Goal: Task Accomplishment & Management: Use online tool/utility

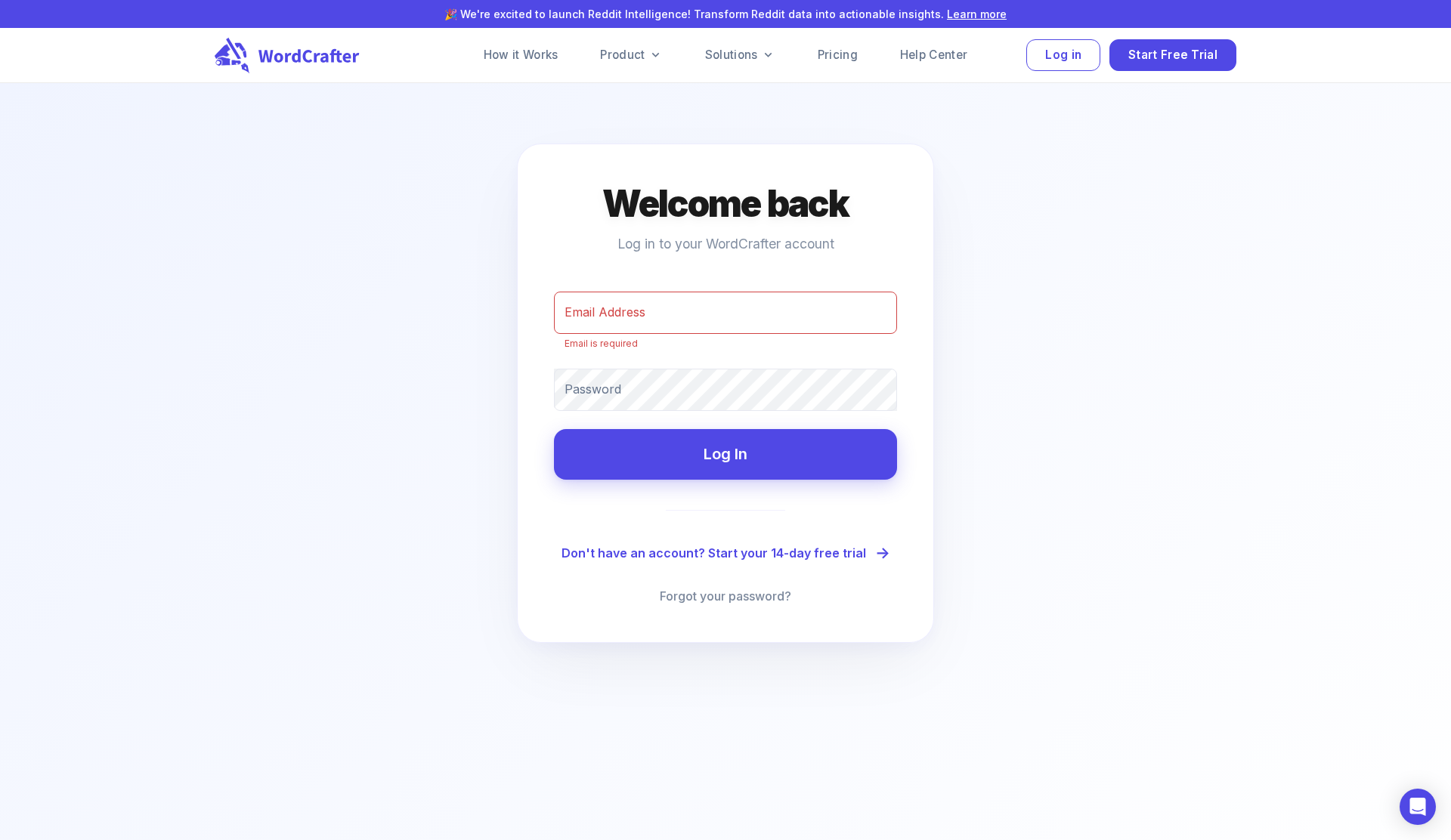
type input "[PERSON_NAME][EMAIL_ADDRESS][DOMAIN_NAME]"
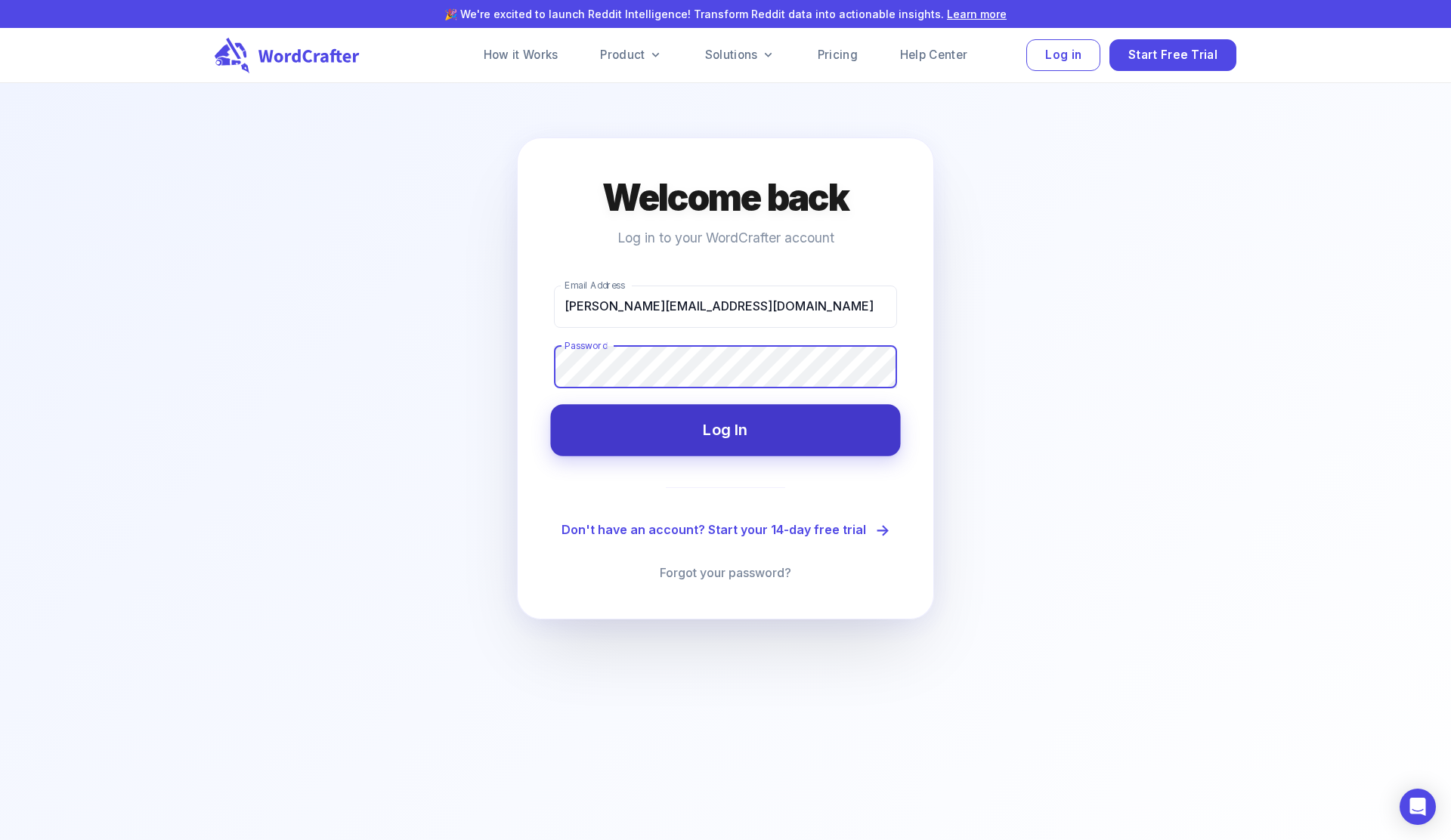
click at [784, 423] on button "Log In" at bounding box center [725, 430] width 350 height 51
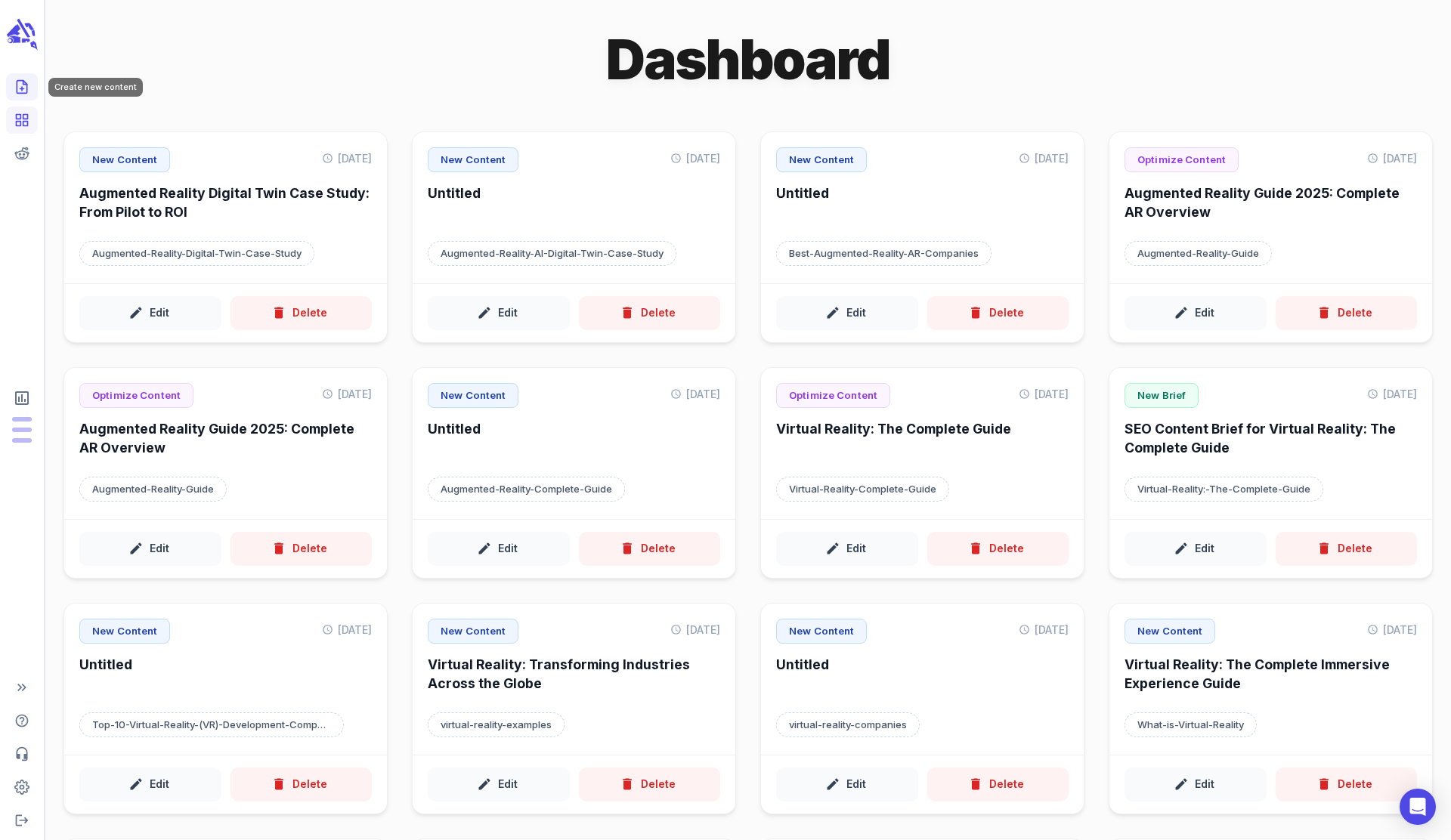
click at [28, 84] on icon "Create new content" at bounding box center [22, 87] width 16 height 16
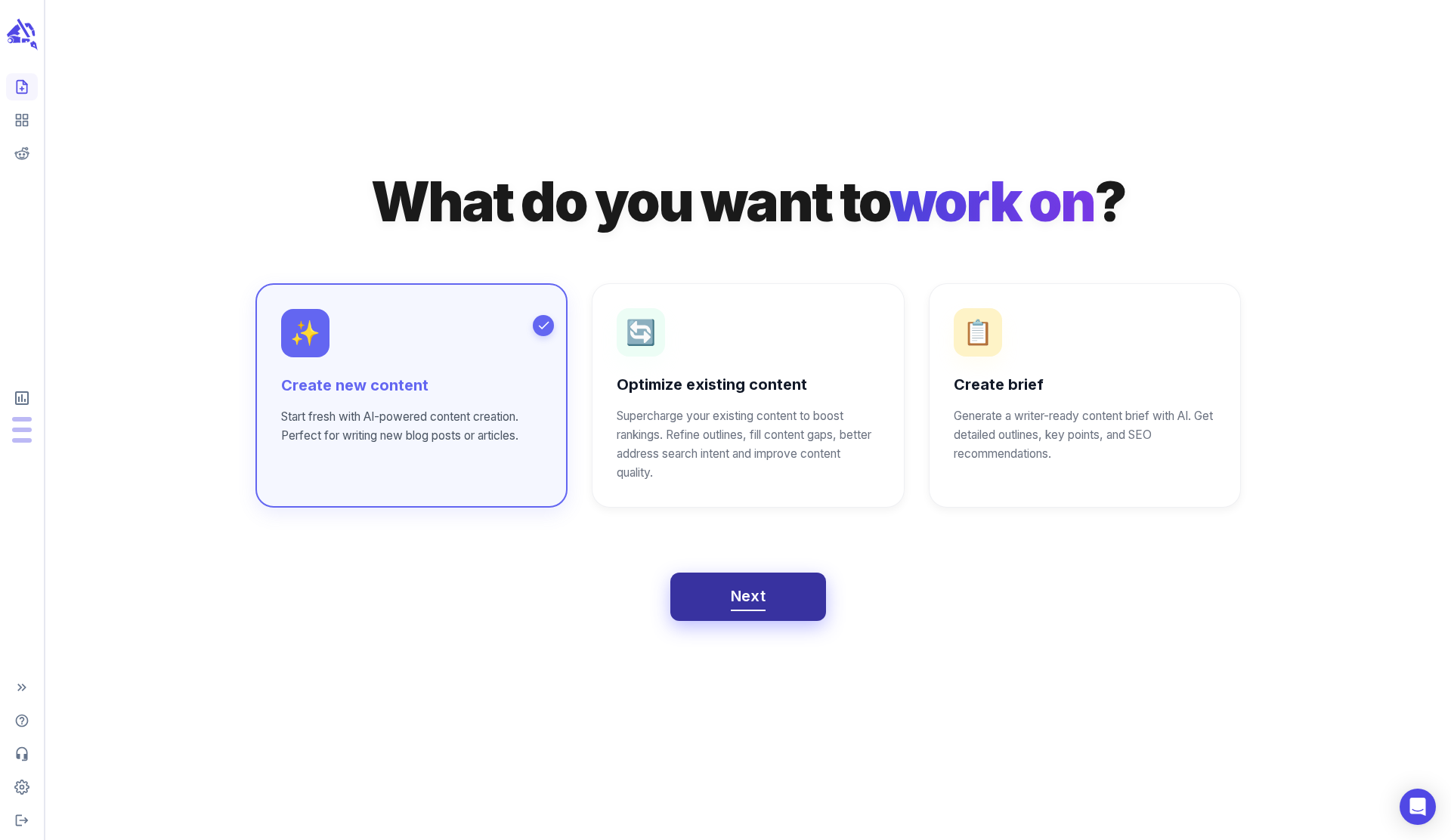
click at [785, 601] on button "Next" at bounding box center [748, 597] width 157 height 48
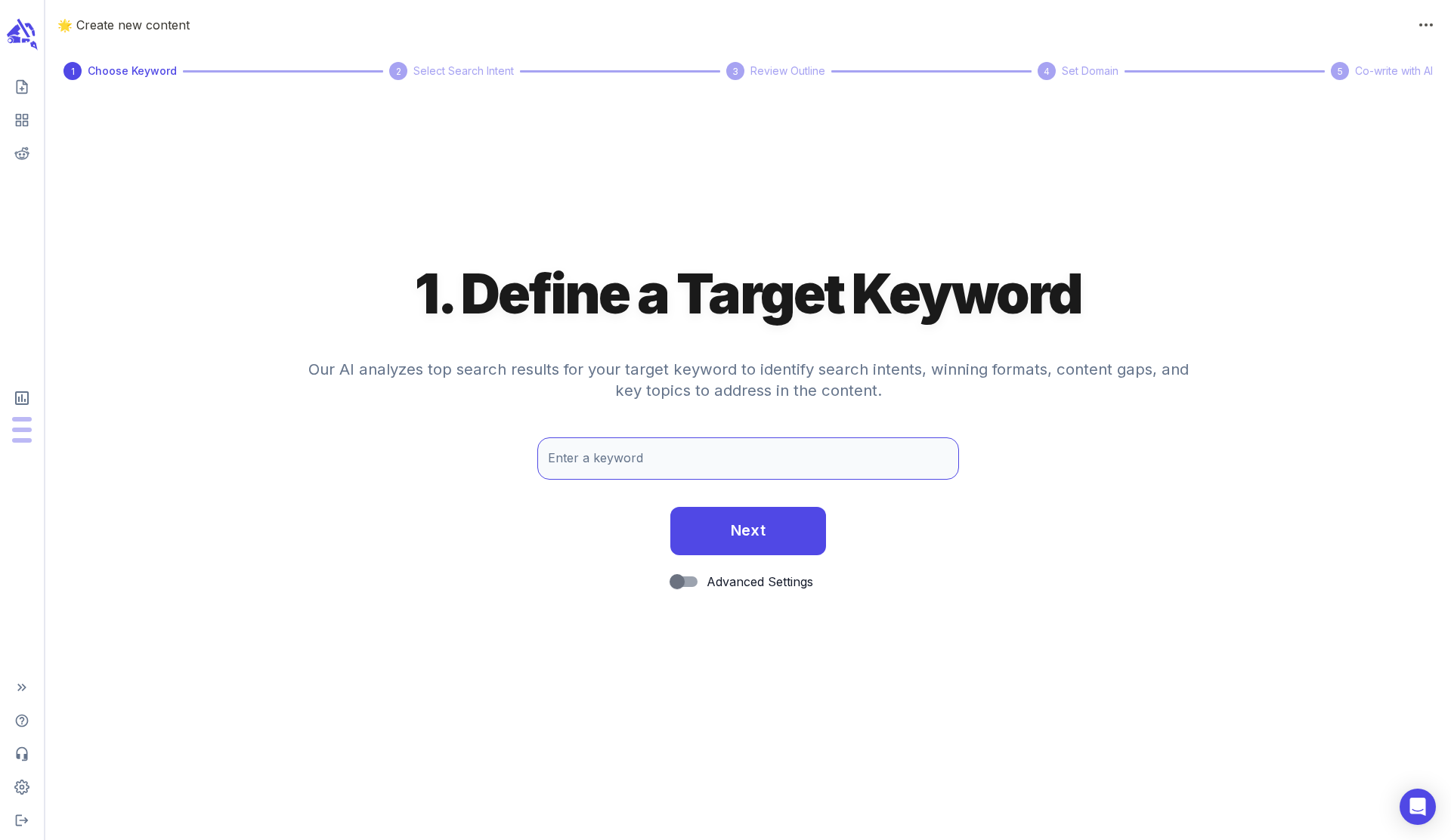
click at [658, 464] on input "Enter a keyword" at bounding box center [748, 458] width 422 height 42
click at [187, 158] on div "1. Define a Target Keyword Our AI analyzes top search results for your target k…" at bounding box center [749, 472] width 1406 height 736
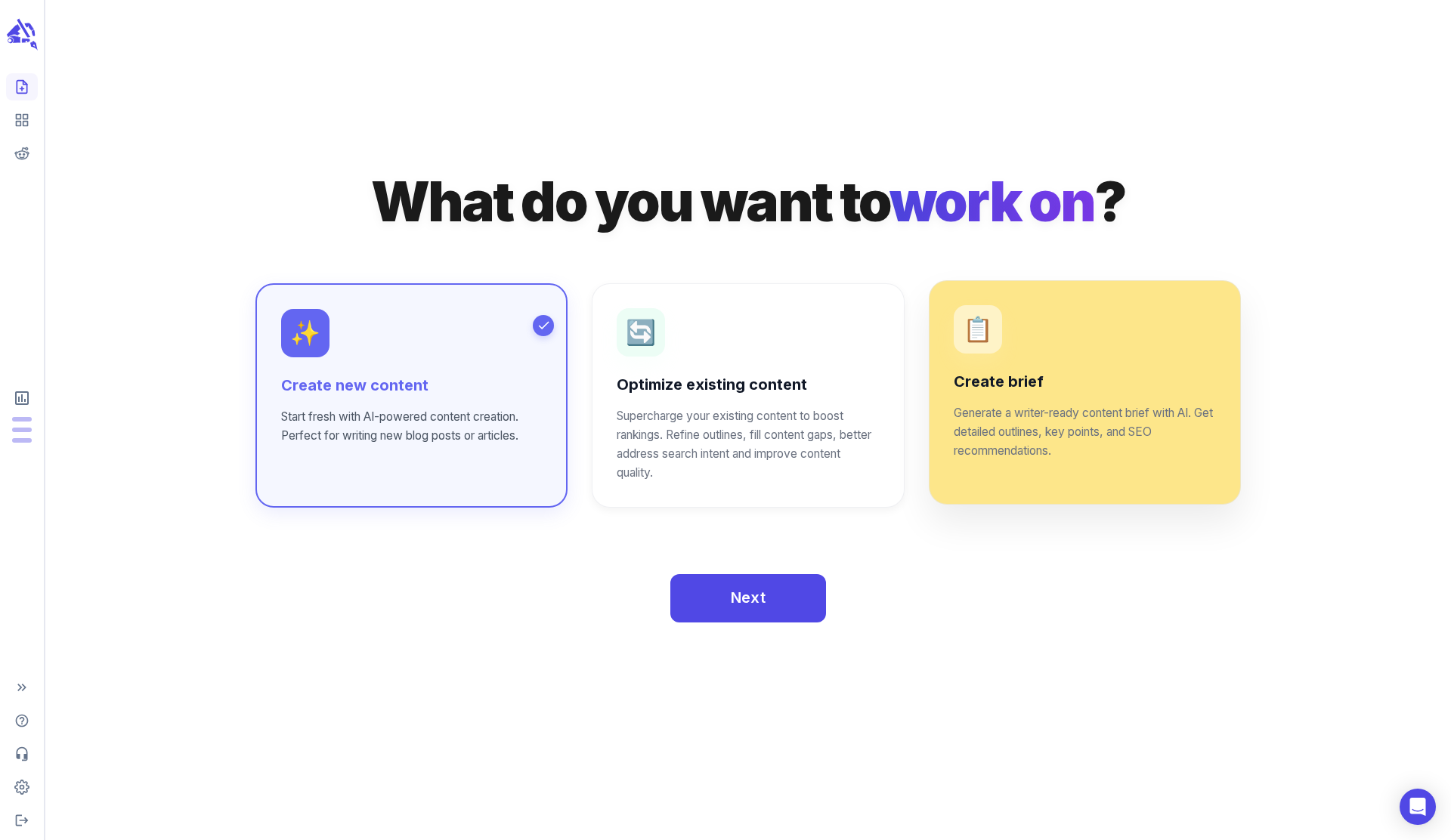
click at [1167, 361] on div "📋 Create brief Generate a writer-ready content brief with AI. Get detailed outl…" at bounding box center [1085, 383] width 262 height 156
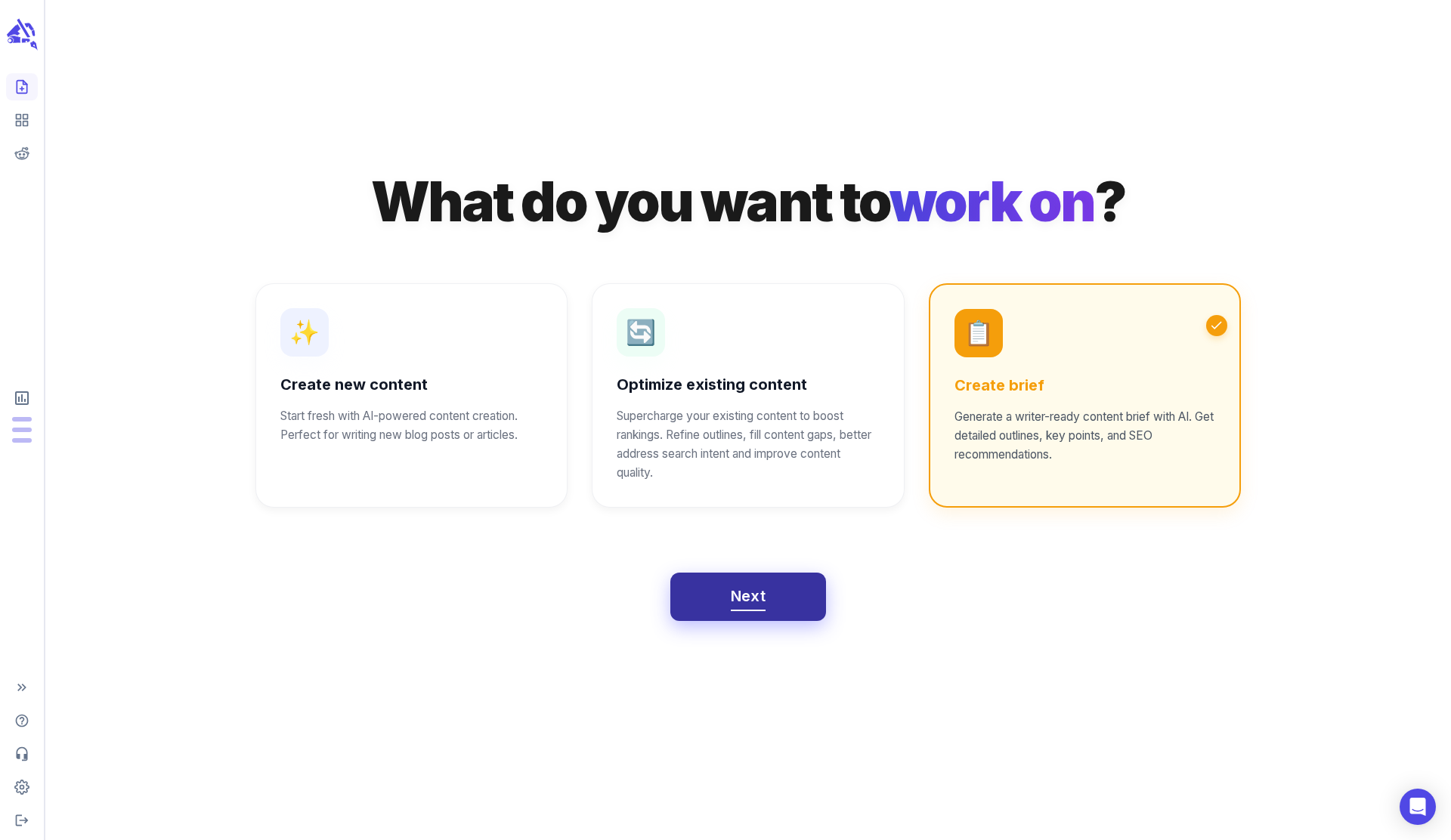
click at [753, 586] on span "Next" at bounding box center [748, 596] width 36 height 27
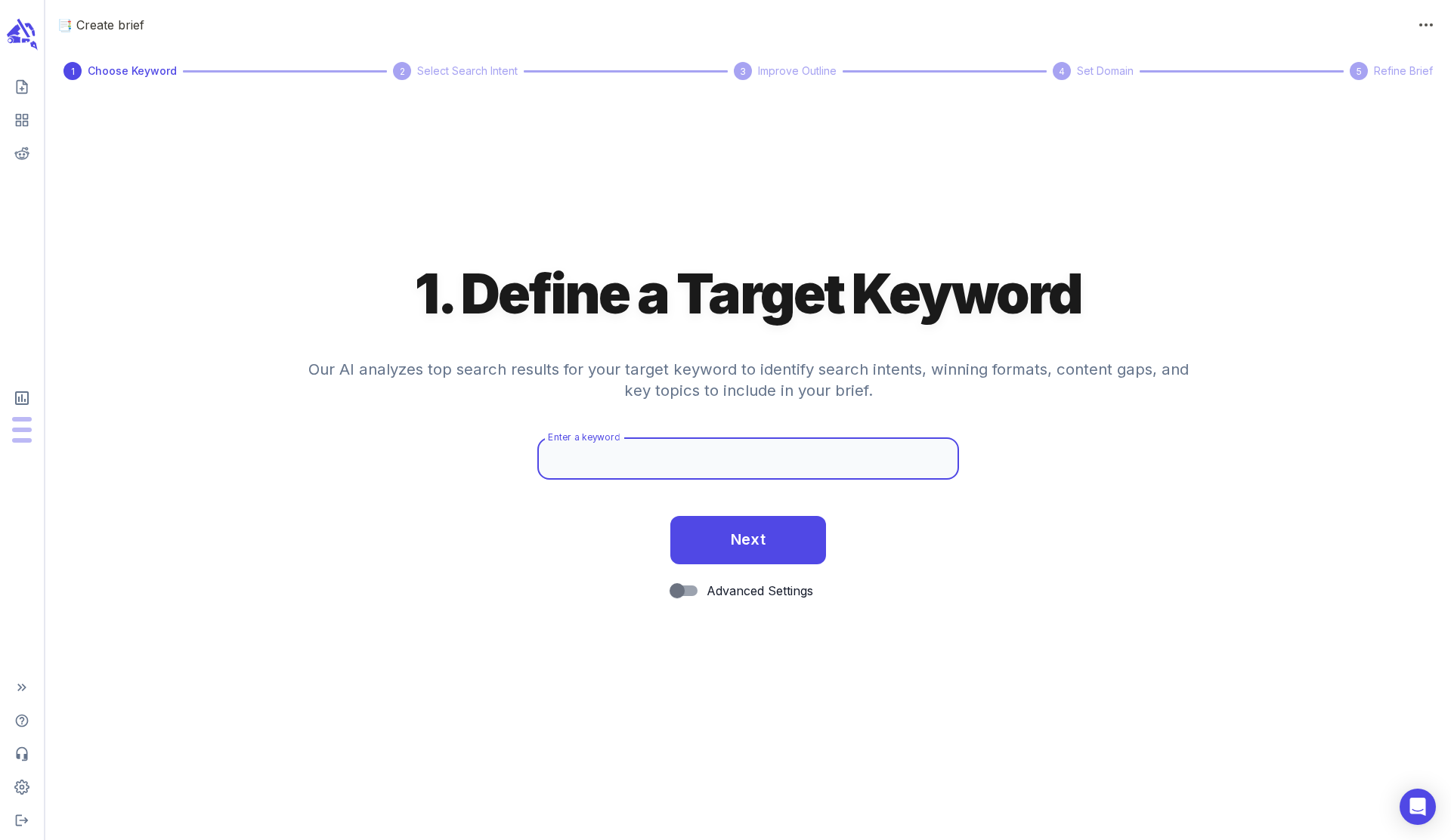
click at [652, 456] on input "Enter a keyword" at bounding box center [748, 458] width 422 height 42
type input "M"
click at [644, 458] on input "Enter a keyword" at bounding box center [748, 458] width 422 height 42
paste input "Meta Ray-ban Display: Everything you need to know."
drag, startPoint x: 674, startPoint y: 458, endPoint x: 987, endPoint y: 474, distance: 313.4
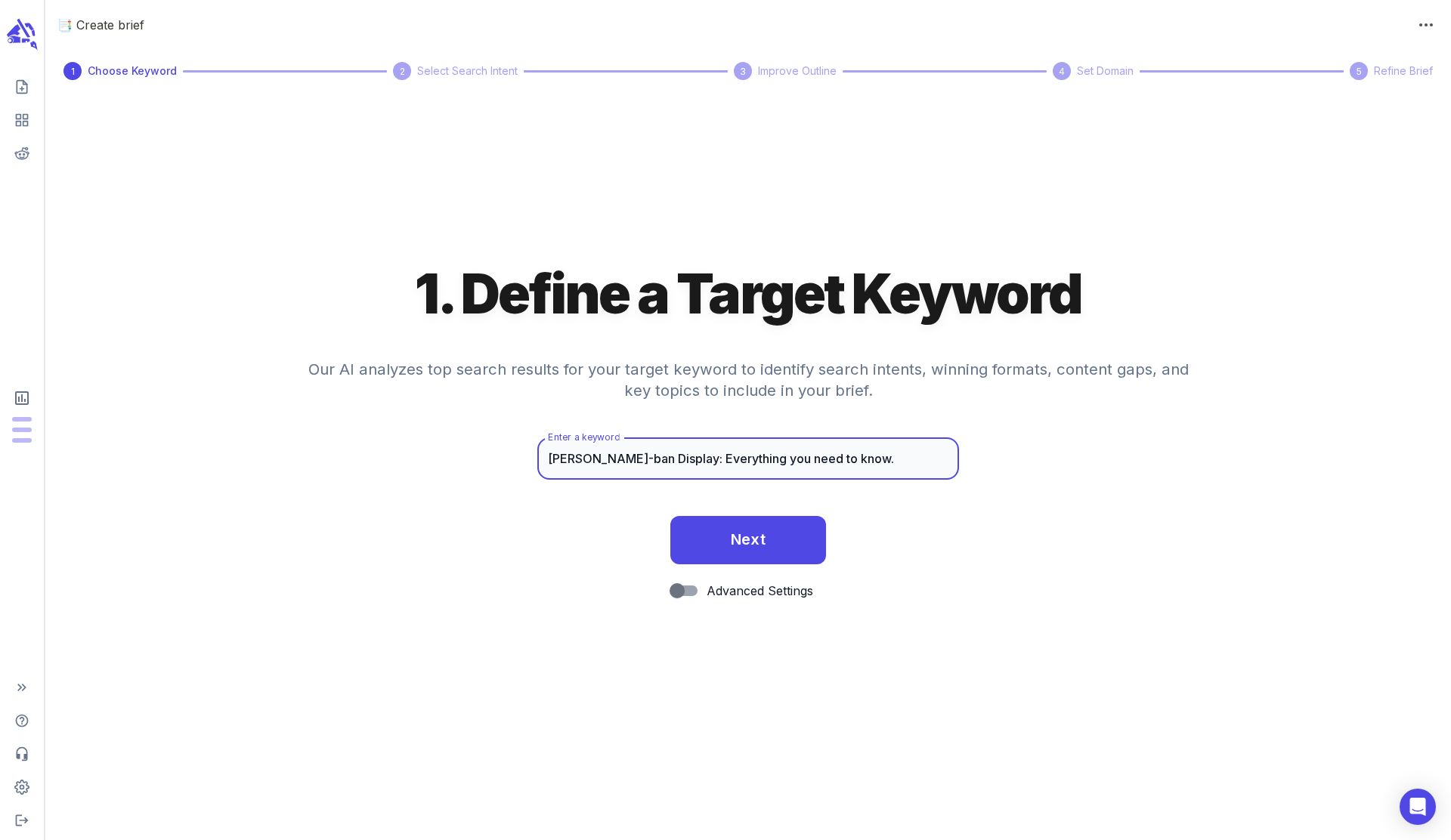
click at [987, 474] on div "Enter a keyword Meta Ray-ban Display: Everything you need to know. Enter a keyw…" at bounding box center [749, 470] width 1406 height 67
type input "Meta Ray-ban Display"
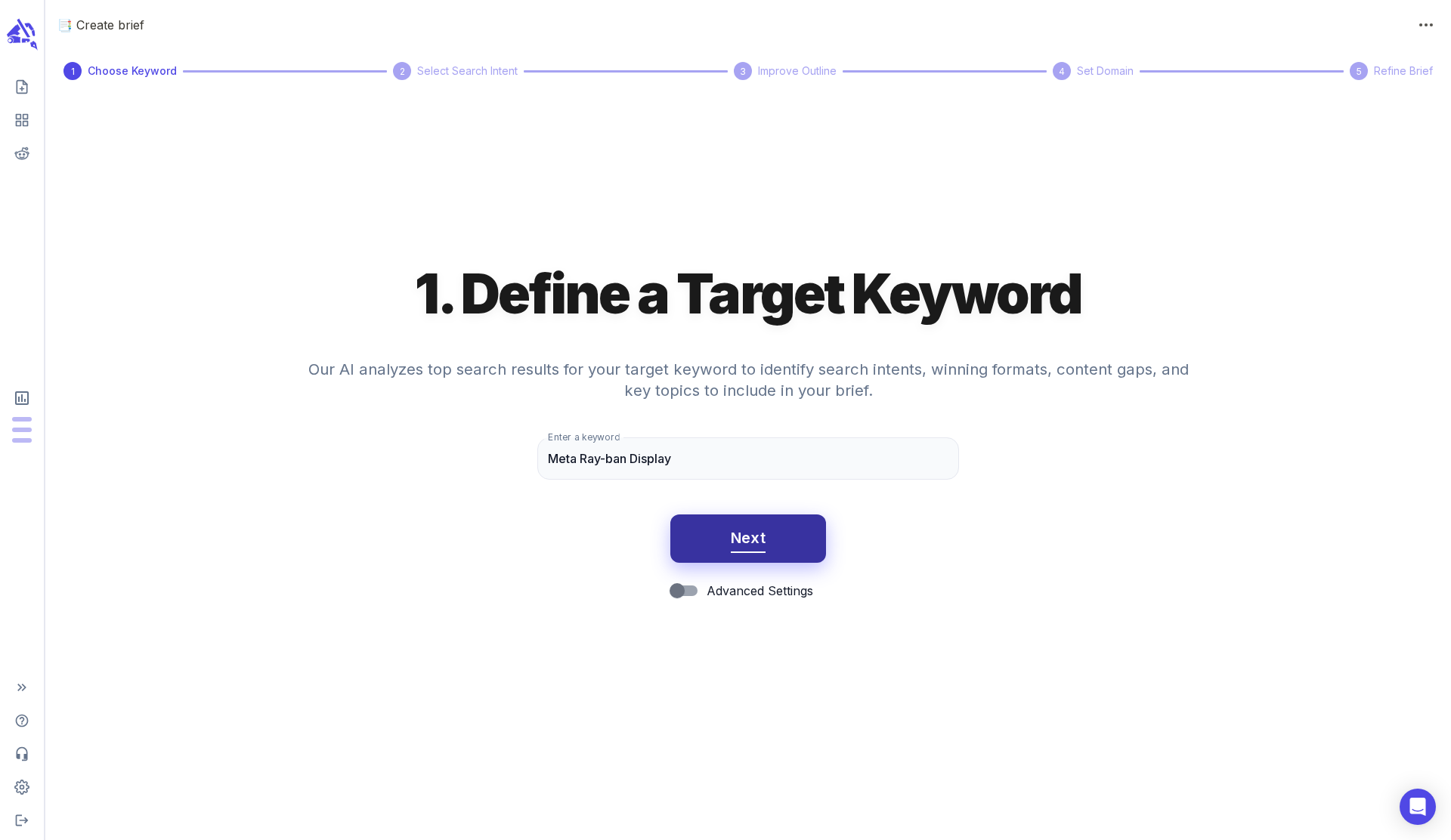
click at [733, 543] on span "Next" at bounding box center [748, 538] width 36 height 27
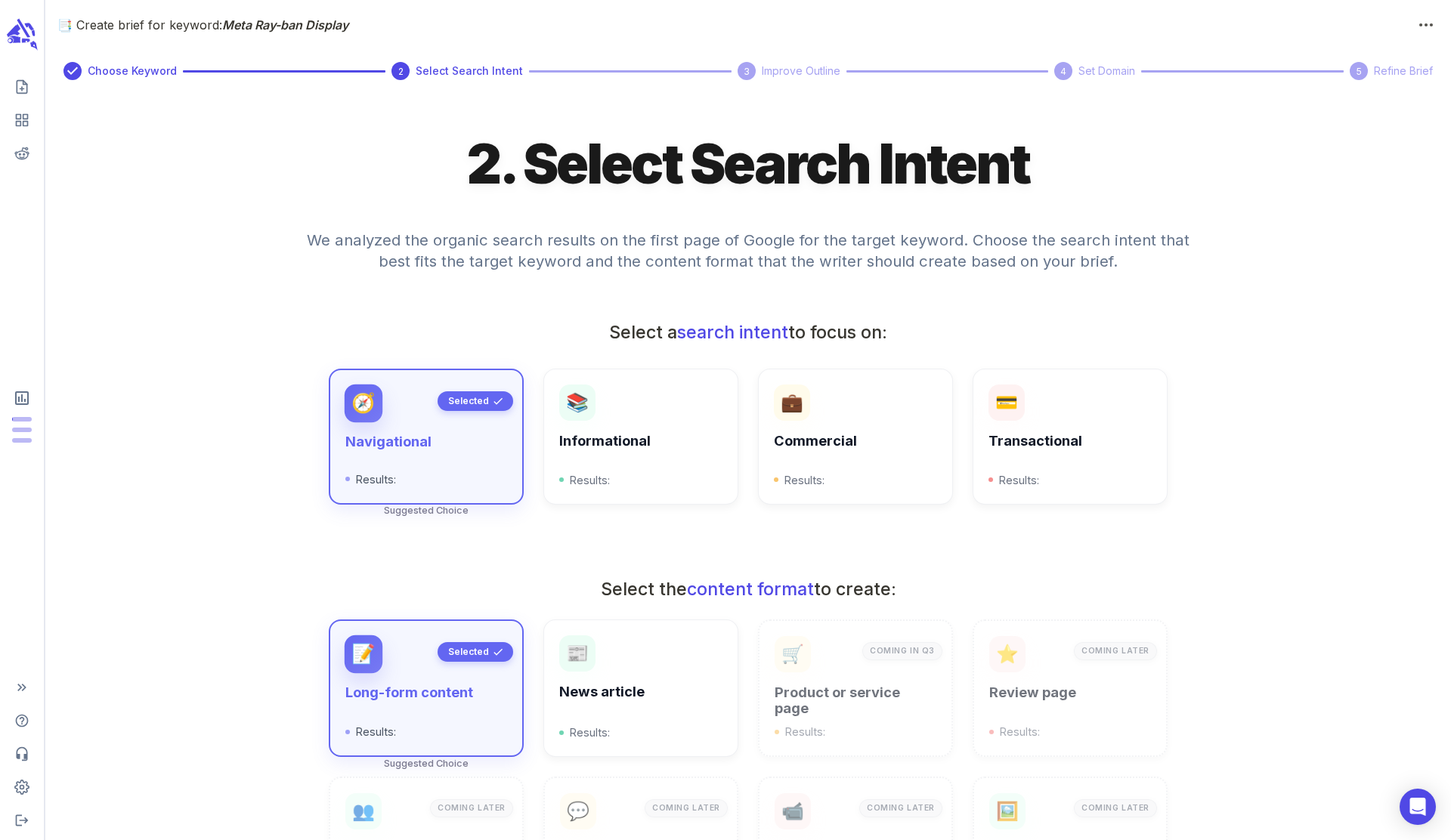
scroll to position [19, 0]
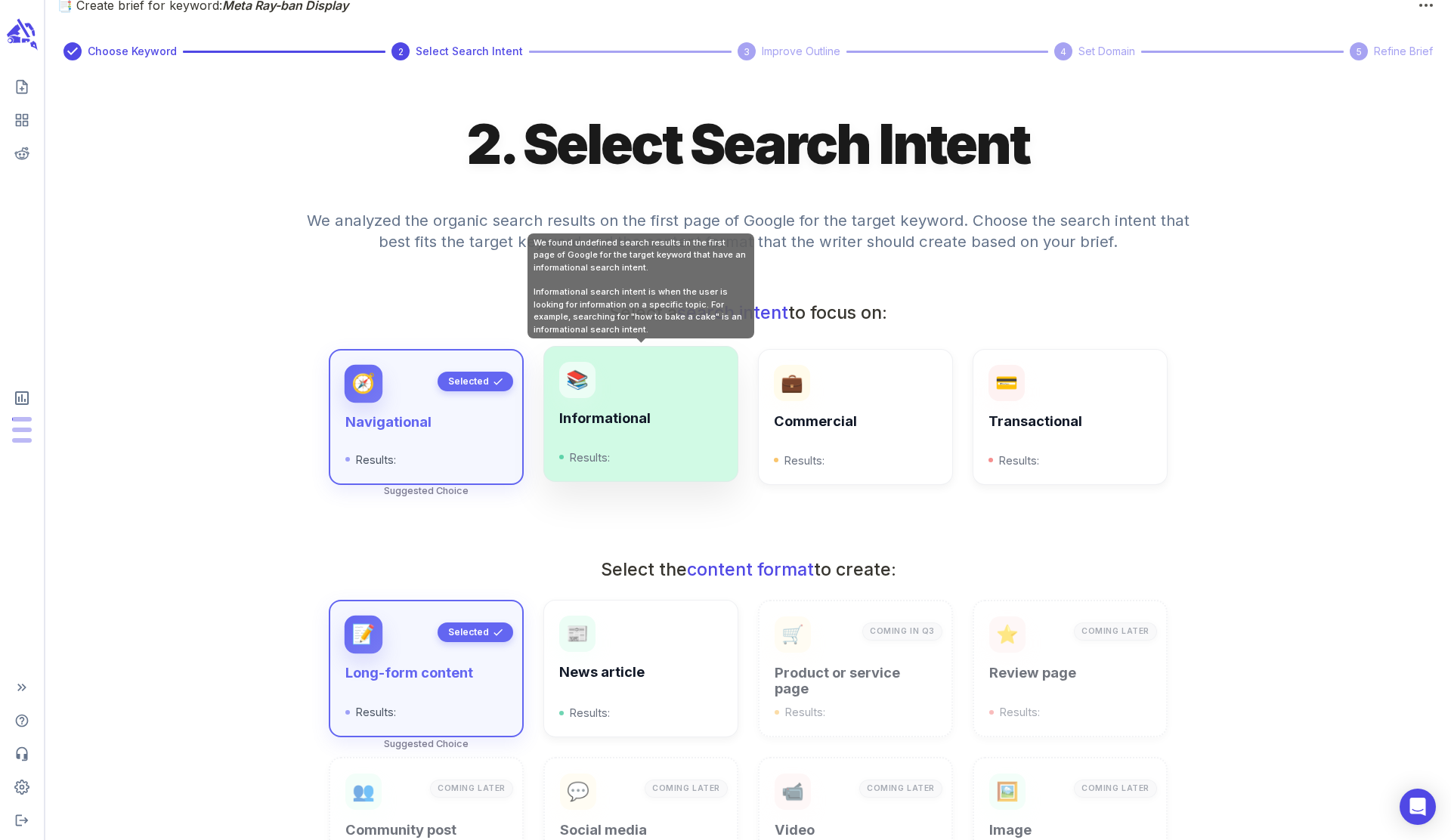
click at [675, 474] on div "📚 Informational Results:" at bounding box center [641, 414] width 195 height 136
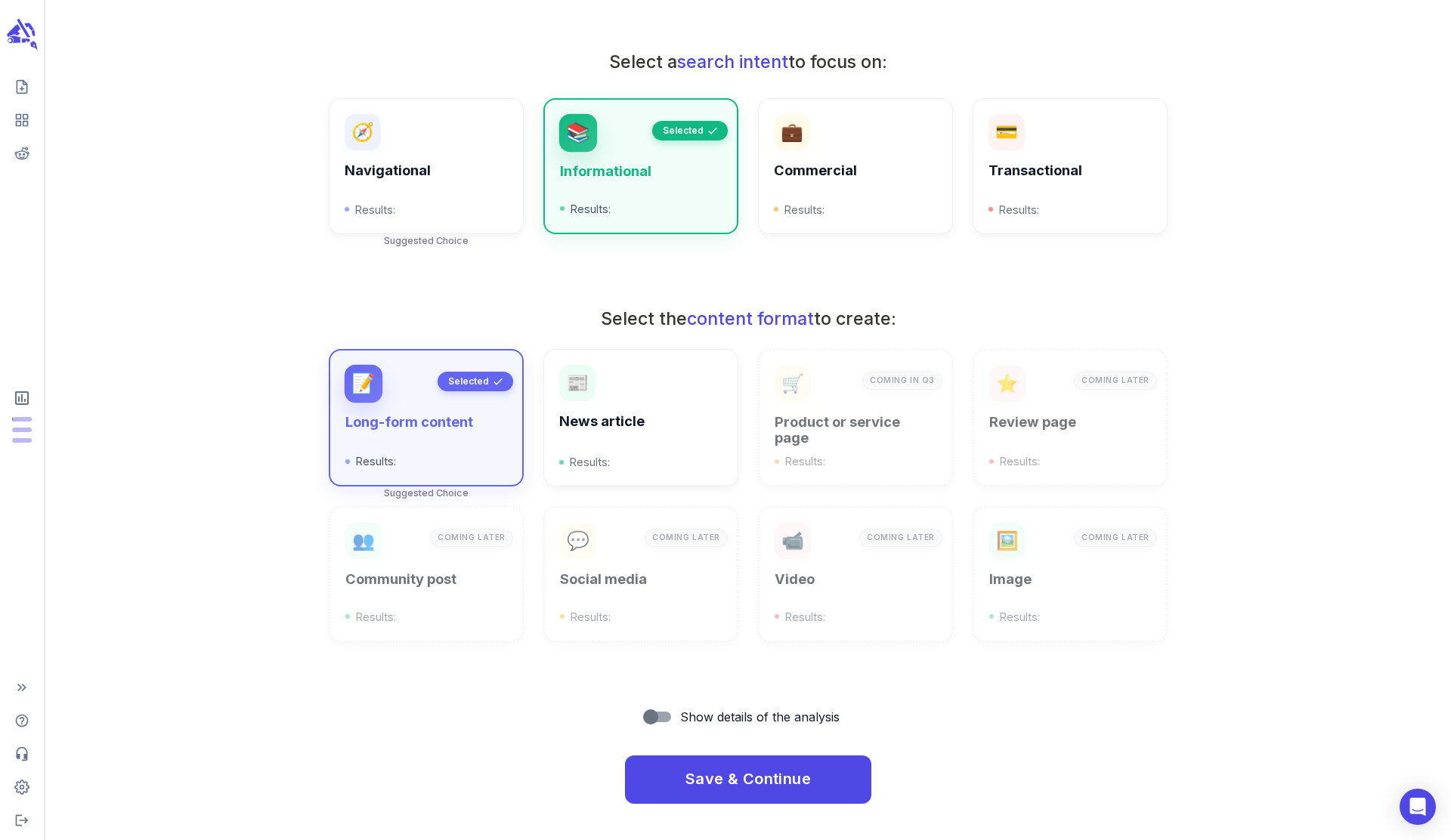
scroll to position [268, 0]
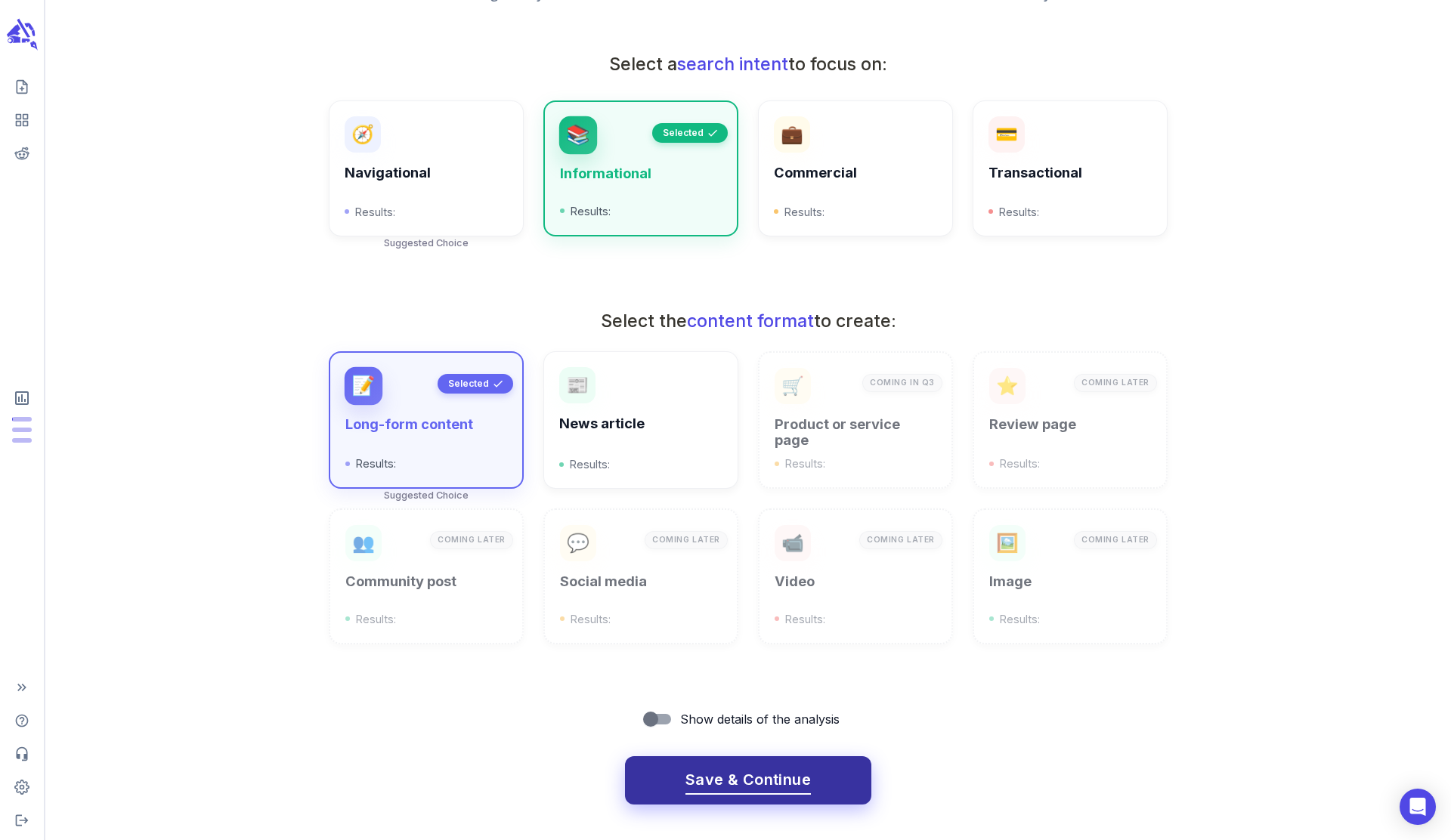
click at [725, 775] on span "Save & Continue" at bounding box center [748, 780] width 125 height 27
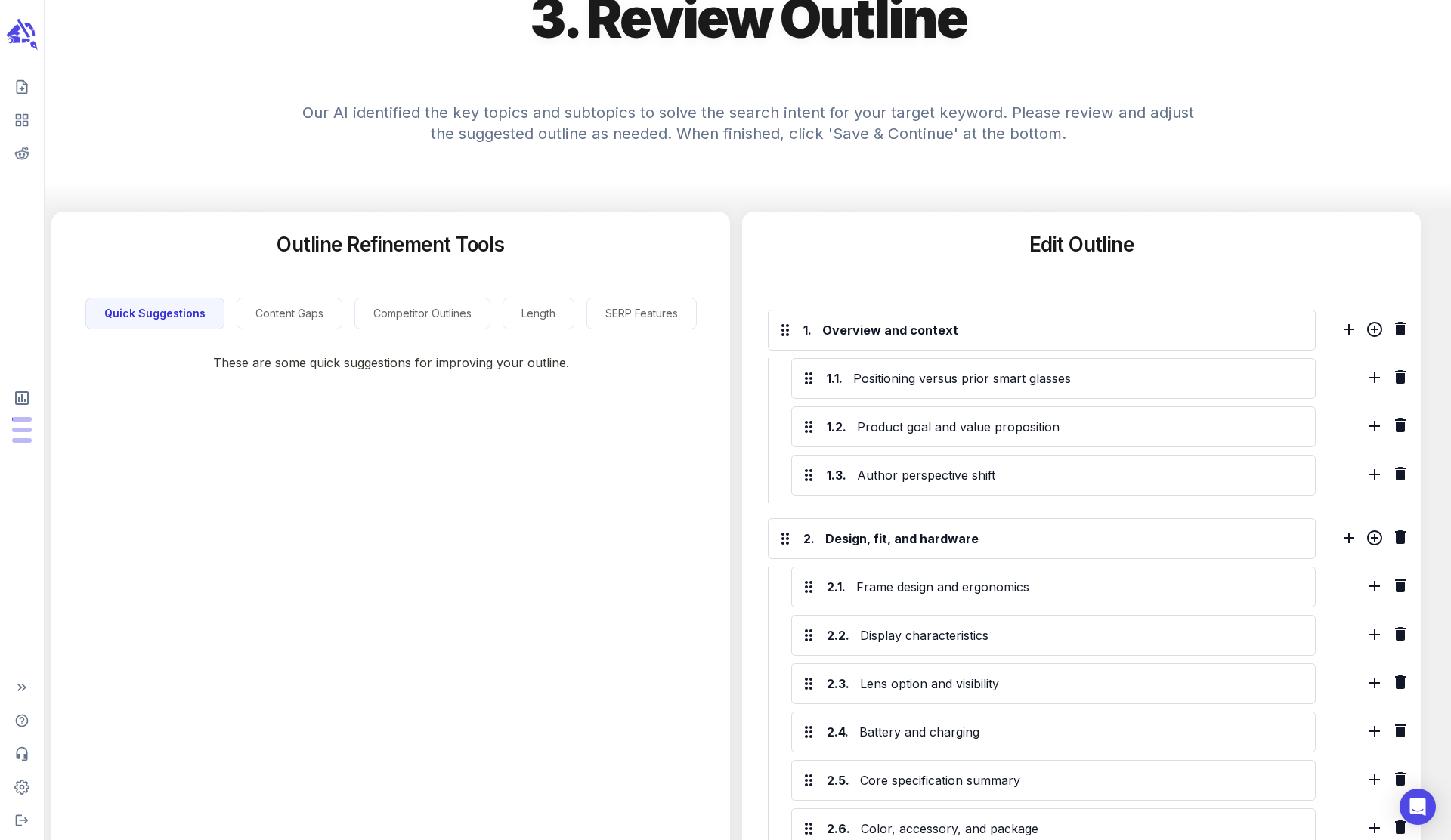
scroll to position [223, 0]
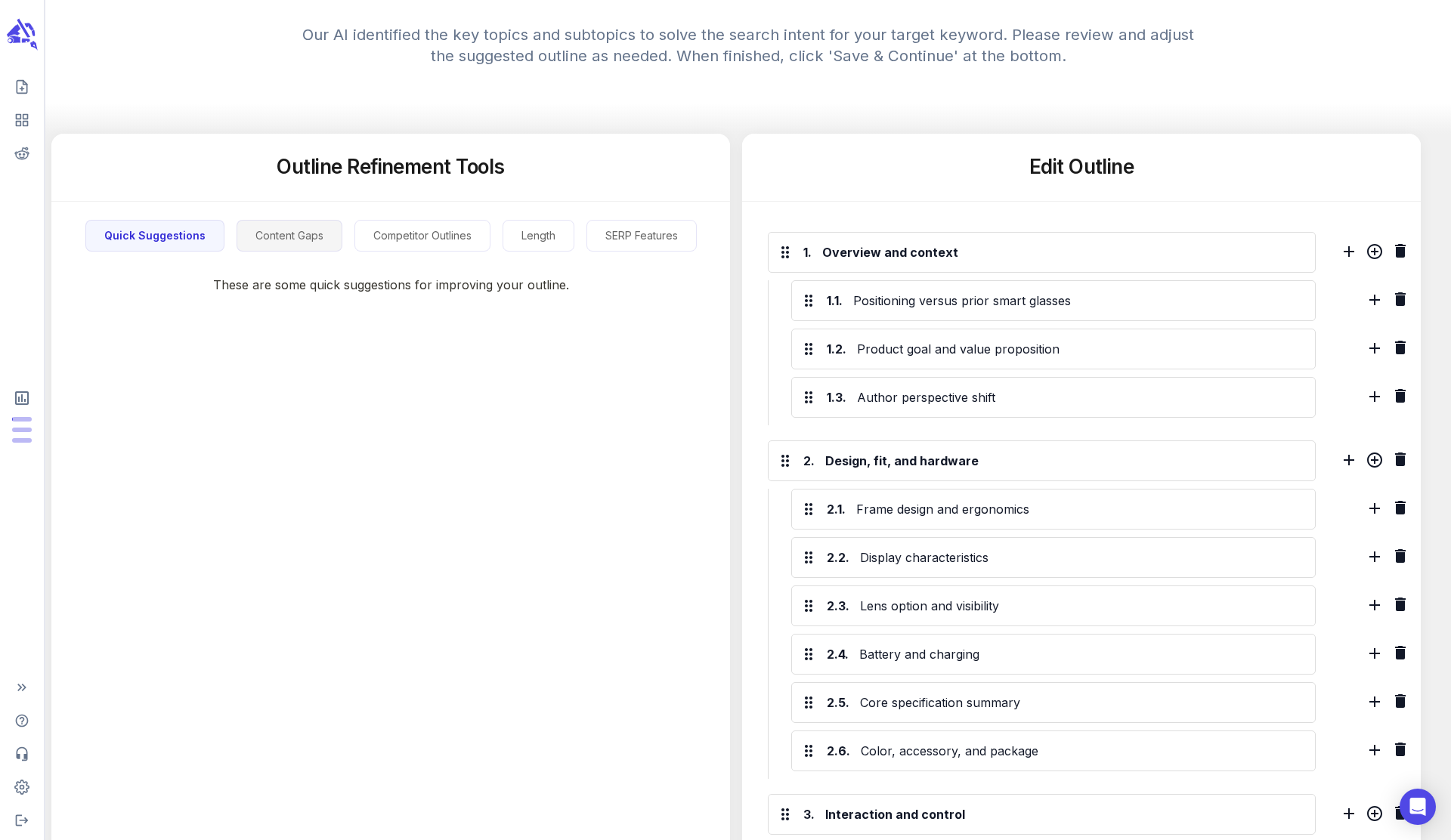
click at [305, 249] on button "Content Gaps" at bounding box center [289, 235] width 106 height 32
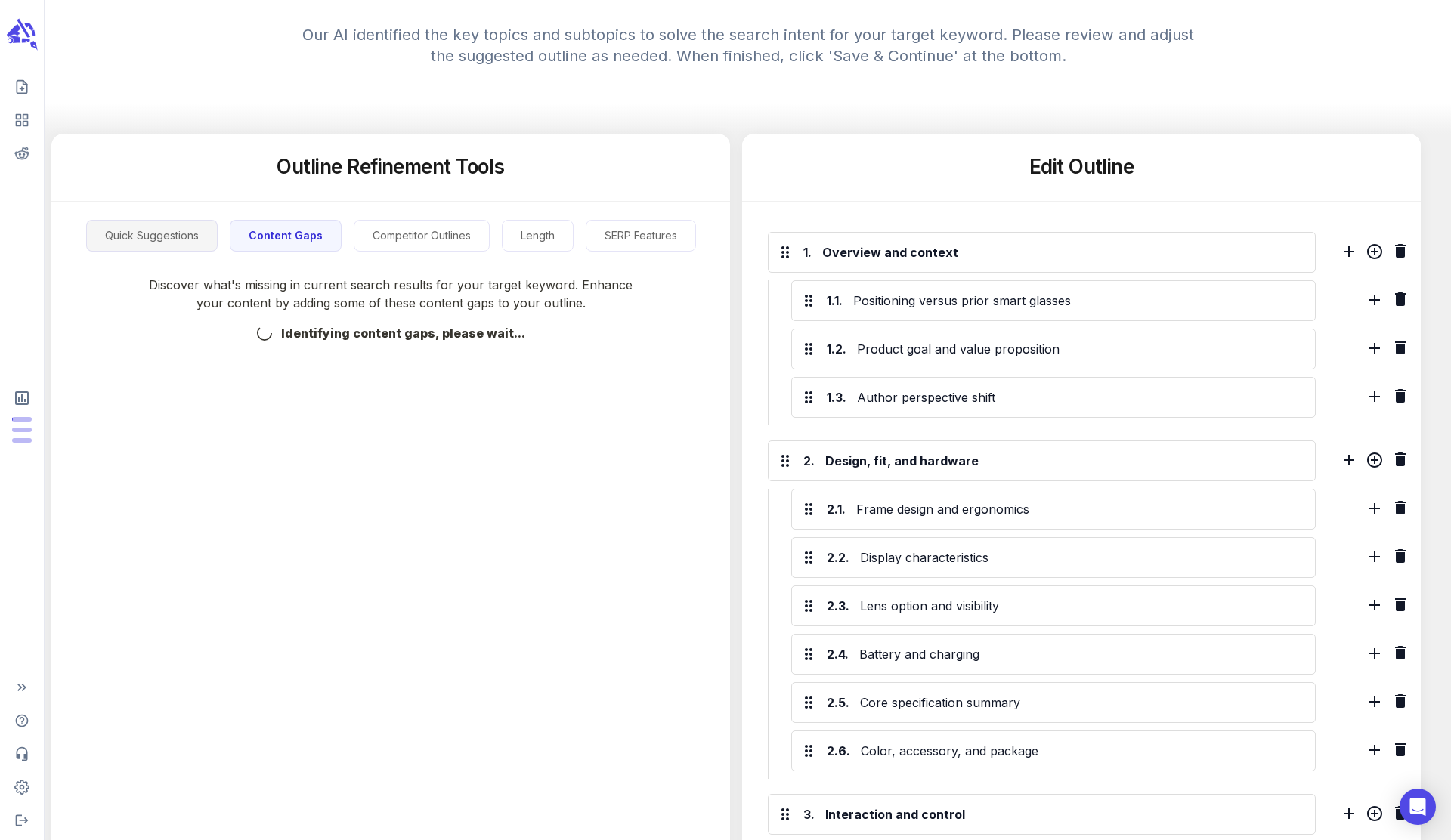
click at [193, 250] on button "Quick Suggestions" at bounding box center [152, 235] width 132 height 32
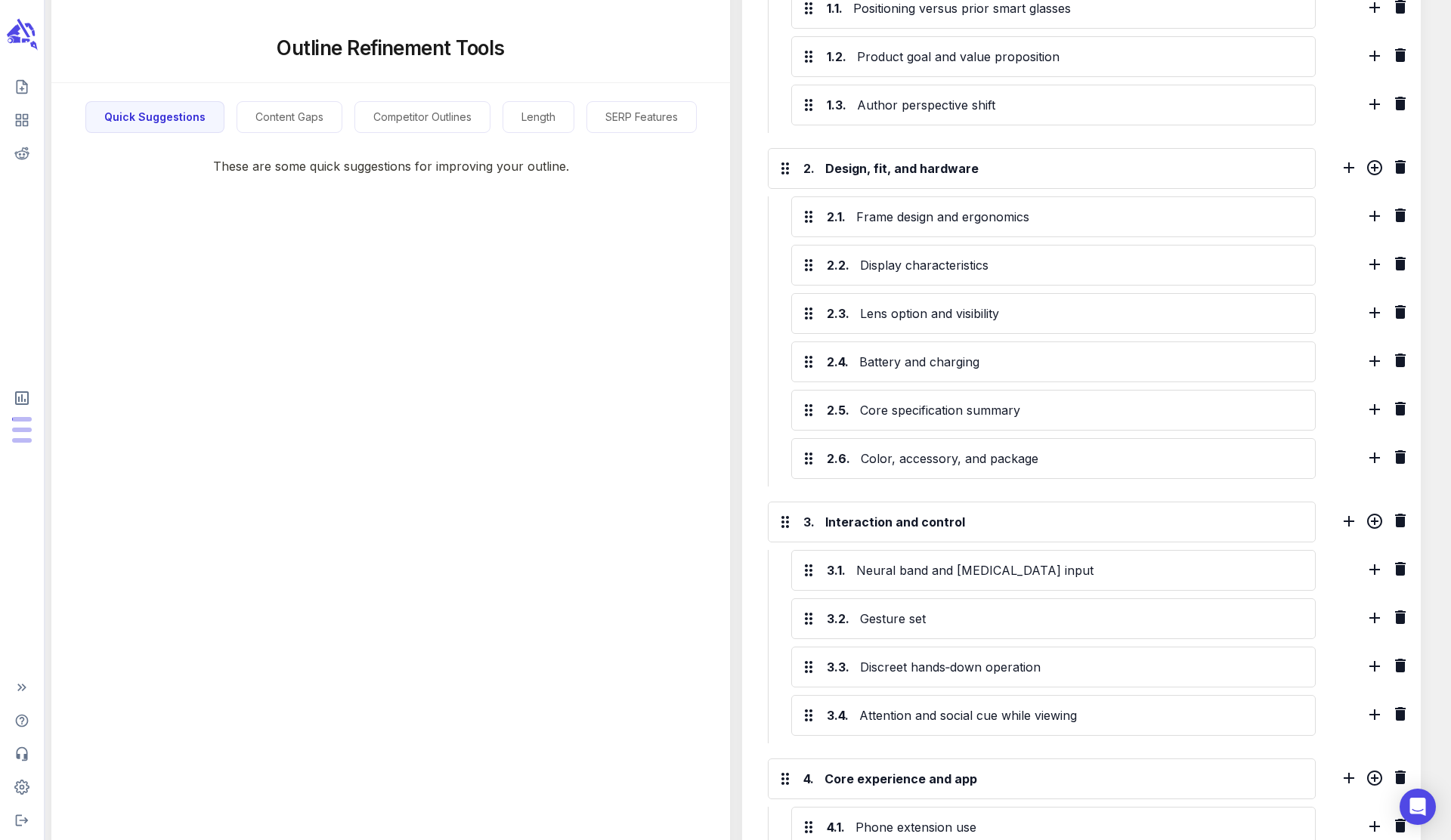
scroll to position [335, 0]
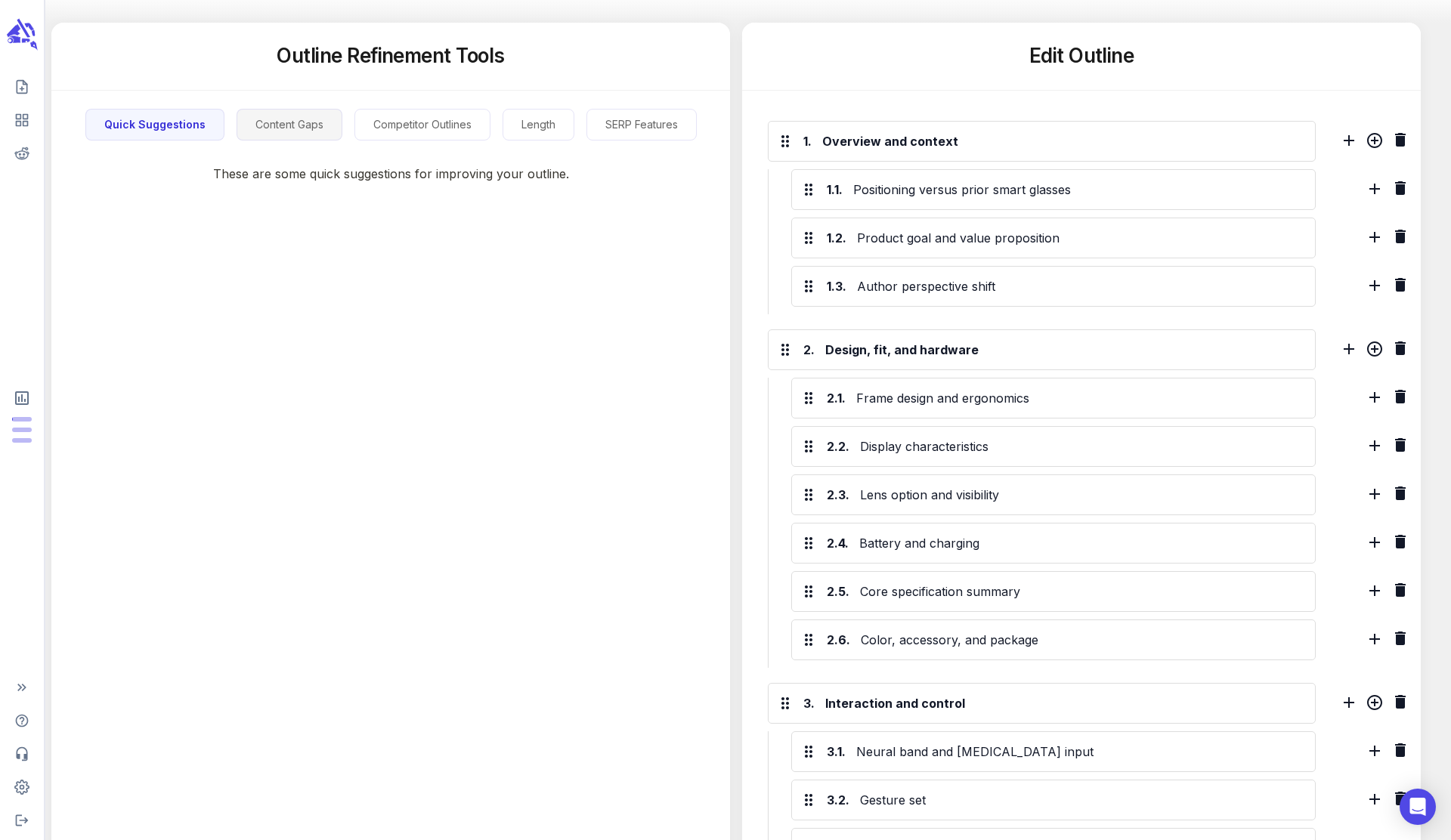
click at [316, 138] on button "Content Gaps" at bounding box center [289, 124] width 106 height 32
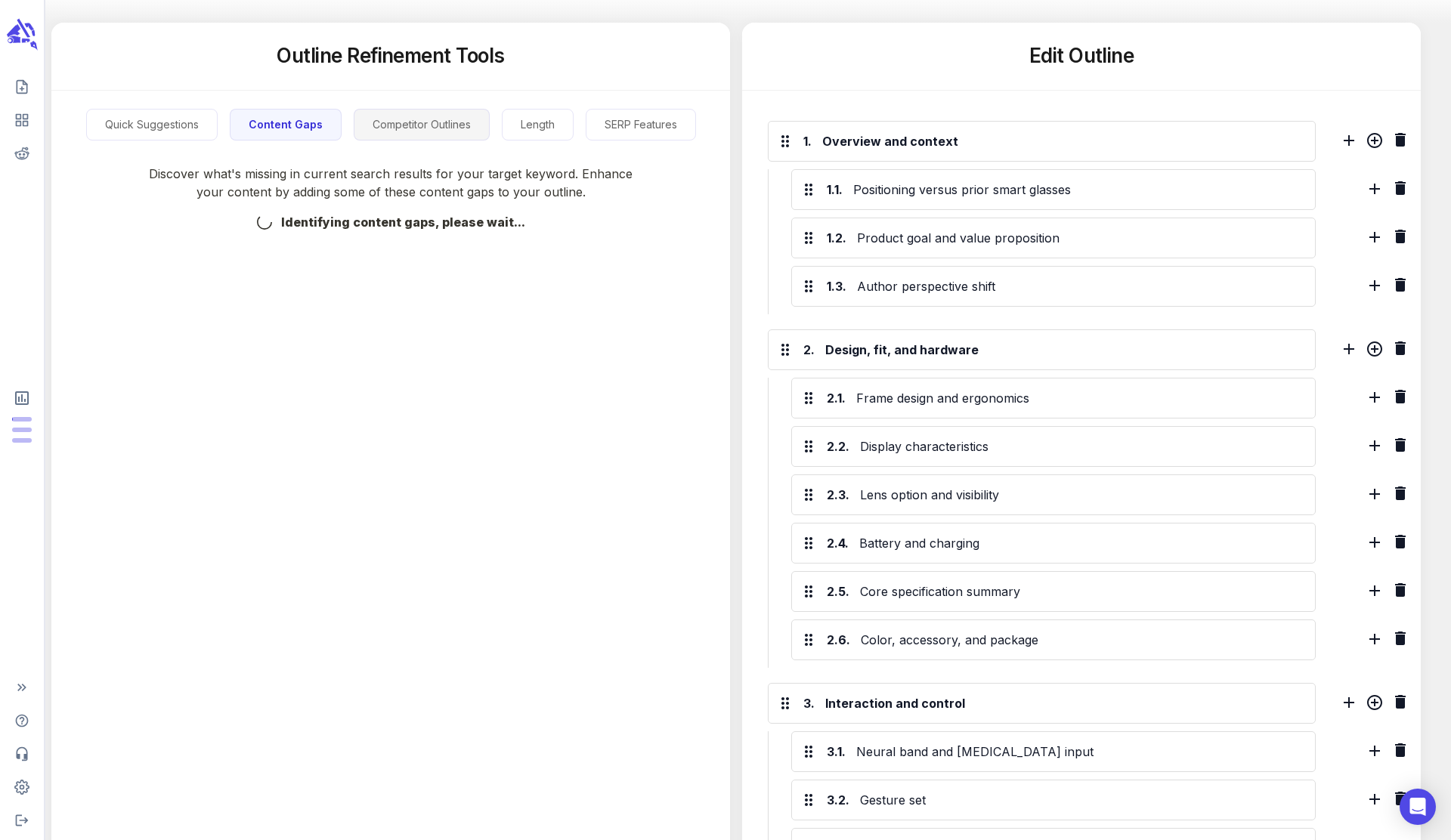
click at [436, 137] on button "Competitor Outlines" at bounding box center [421, 124] width 136 height 32
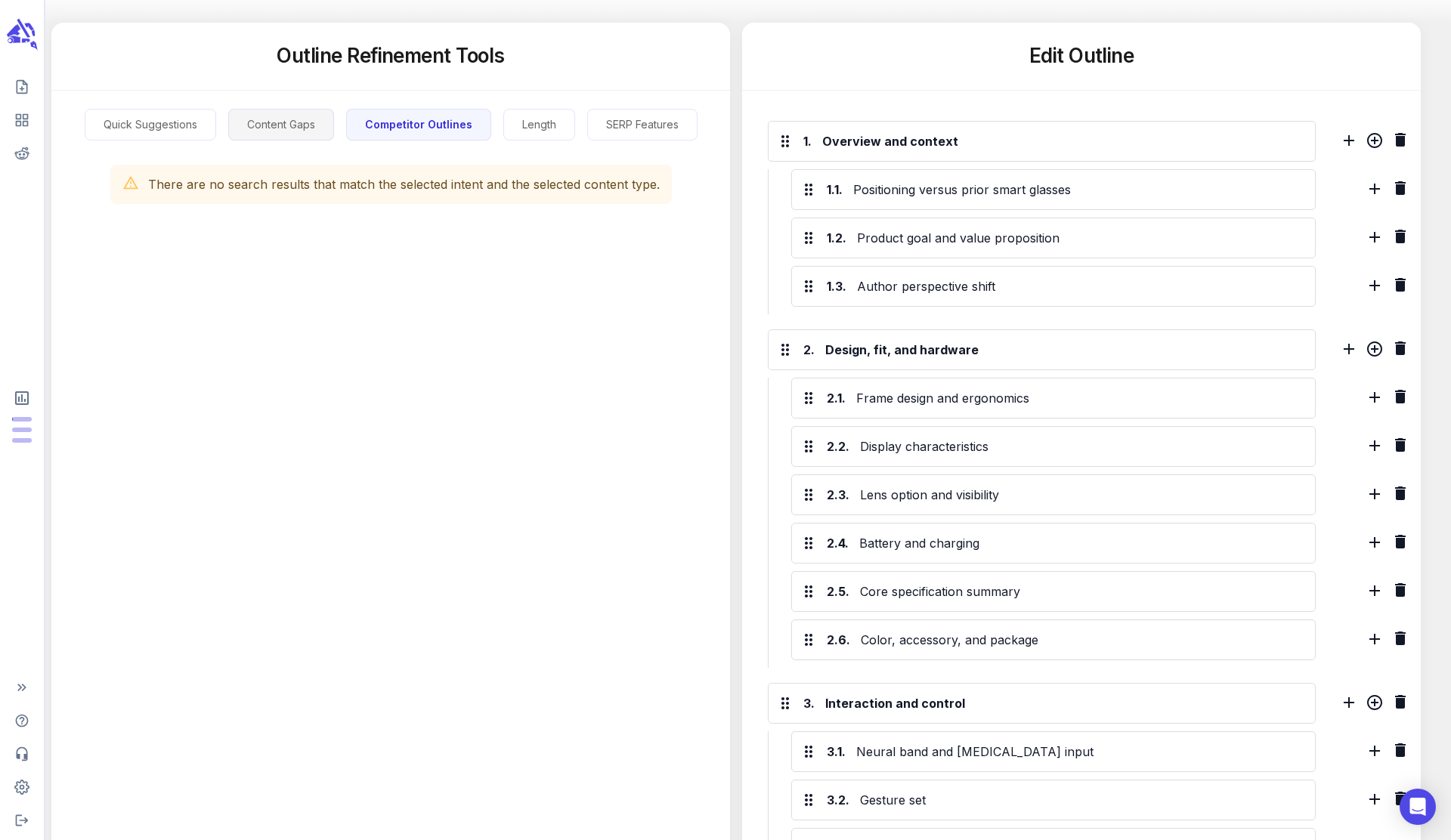
click at [297, 126] on button "Content Gaps" at bounding box center [281, 124] width 106 height 32
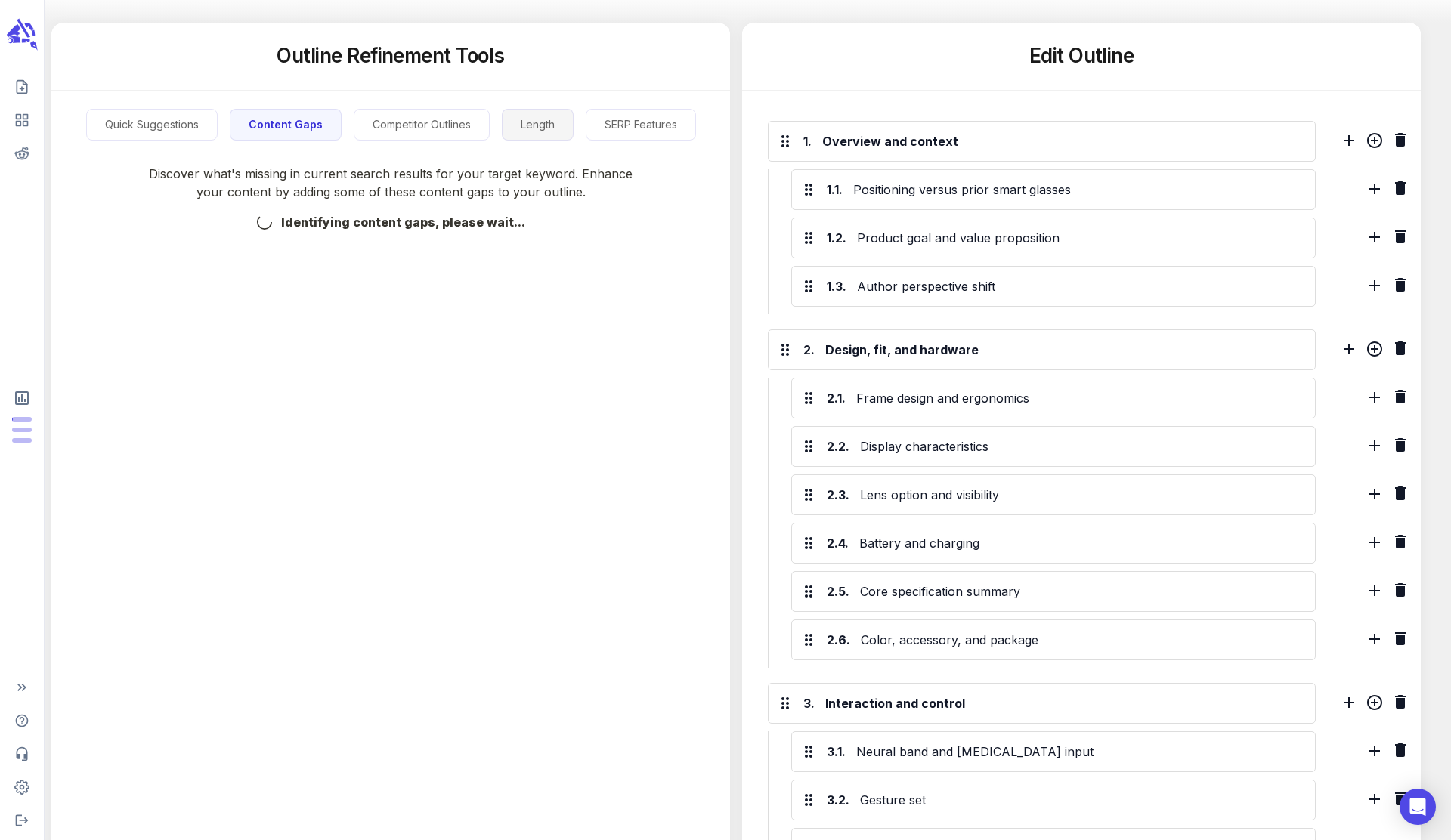
click at [516, 136] on button "Length" at bounding box center [537, 124] width 71 height 32
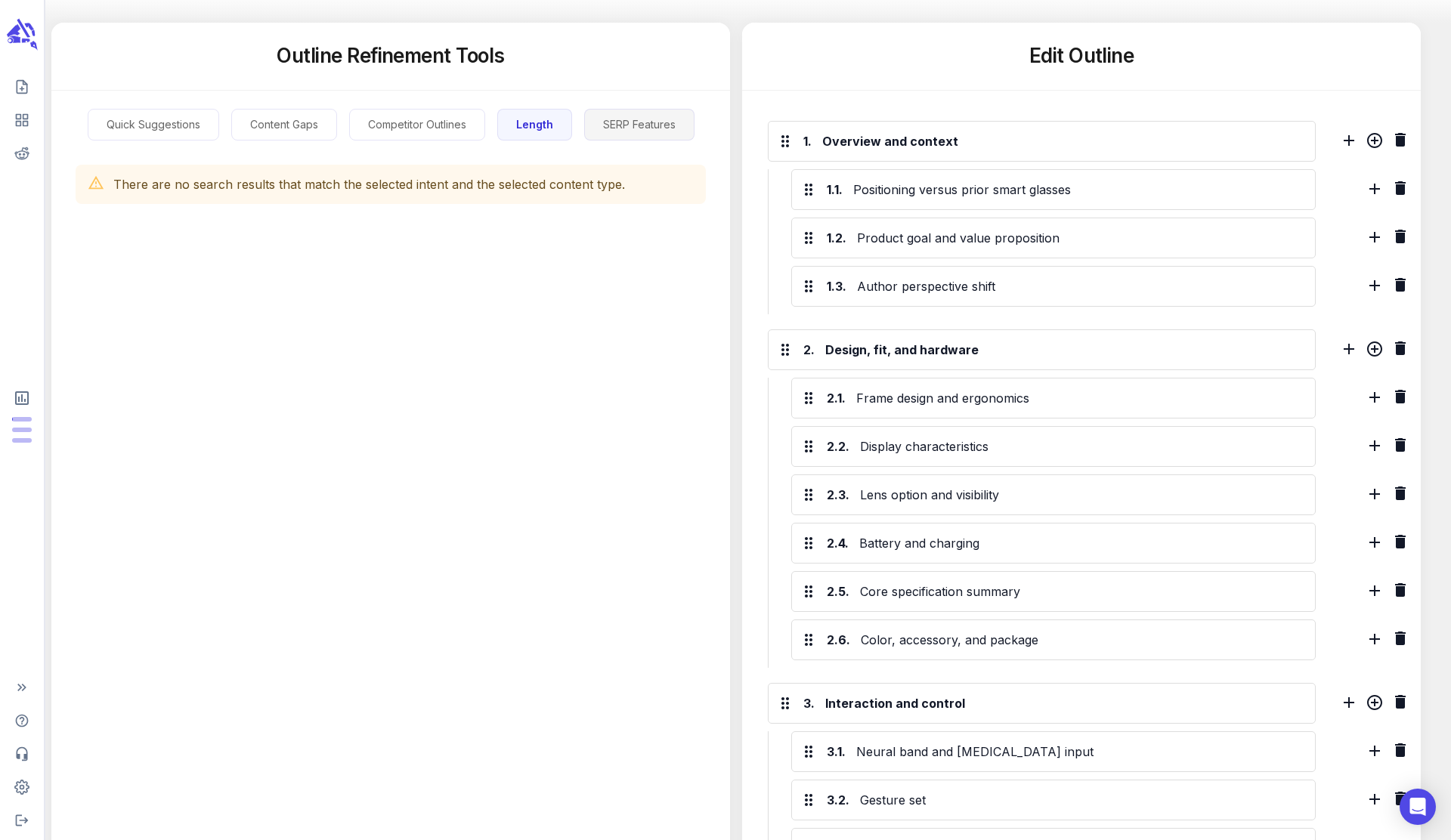
click at [638, 132] on button "SERP Features" at bounding box center [639, 124] width 111 height 32
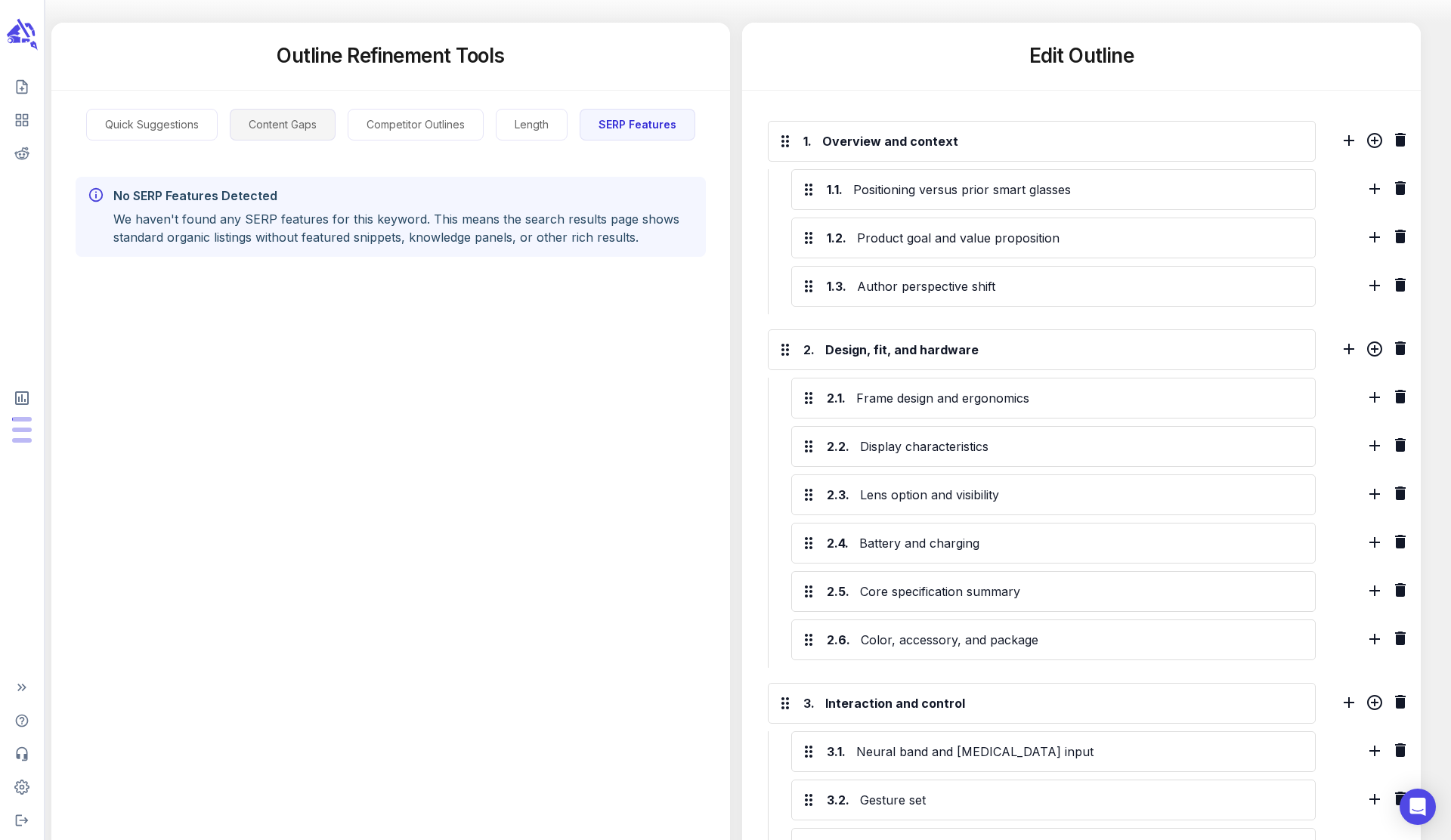
click at [282, 119] on button "Content Gaps" at bounding box center [283, 124] width 106 height 32
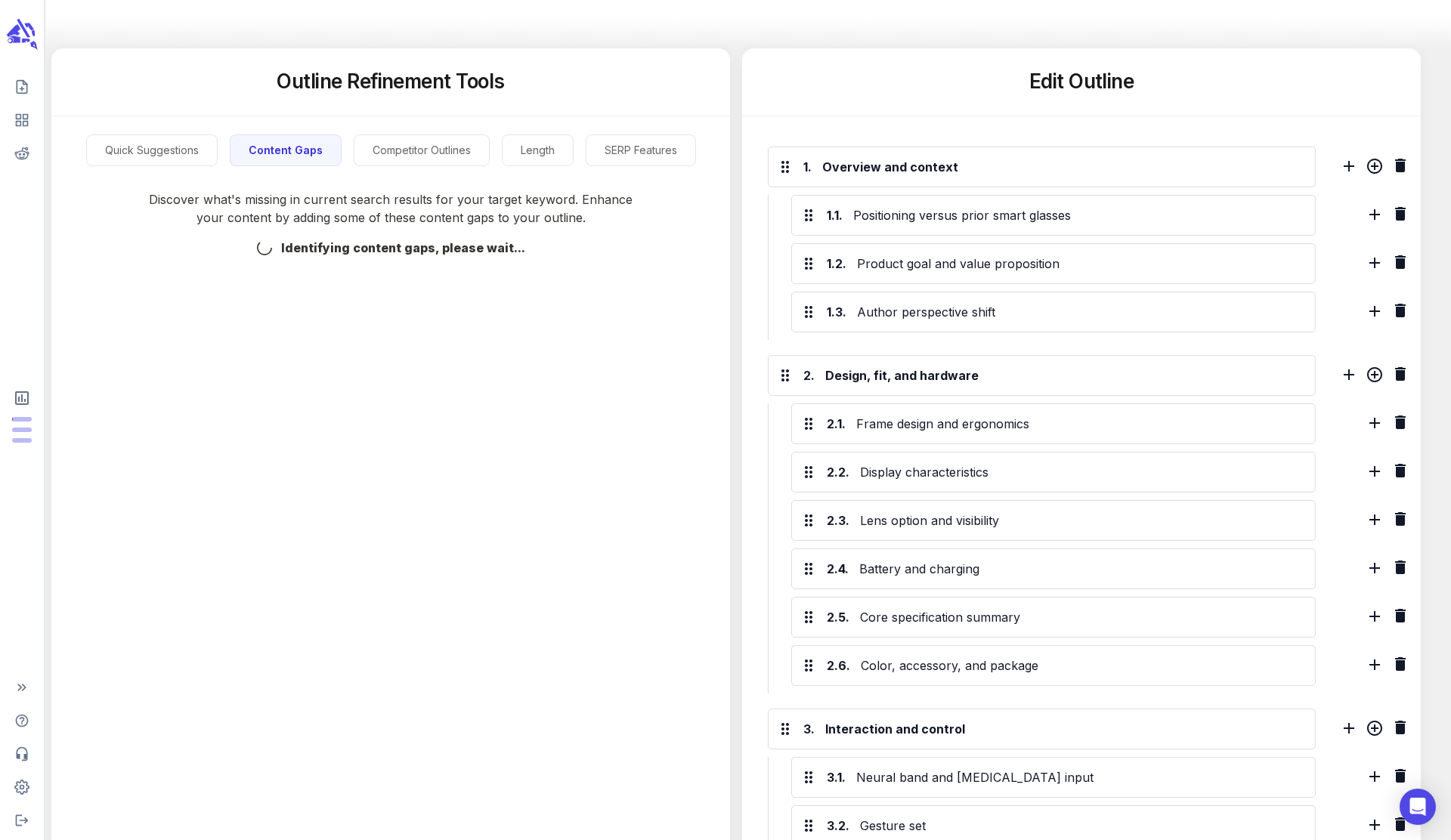
scroll to position [0, 0]
